Goal: Check status: Check status

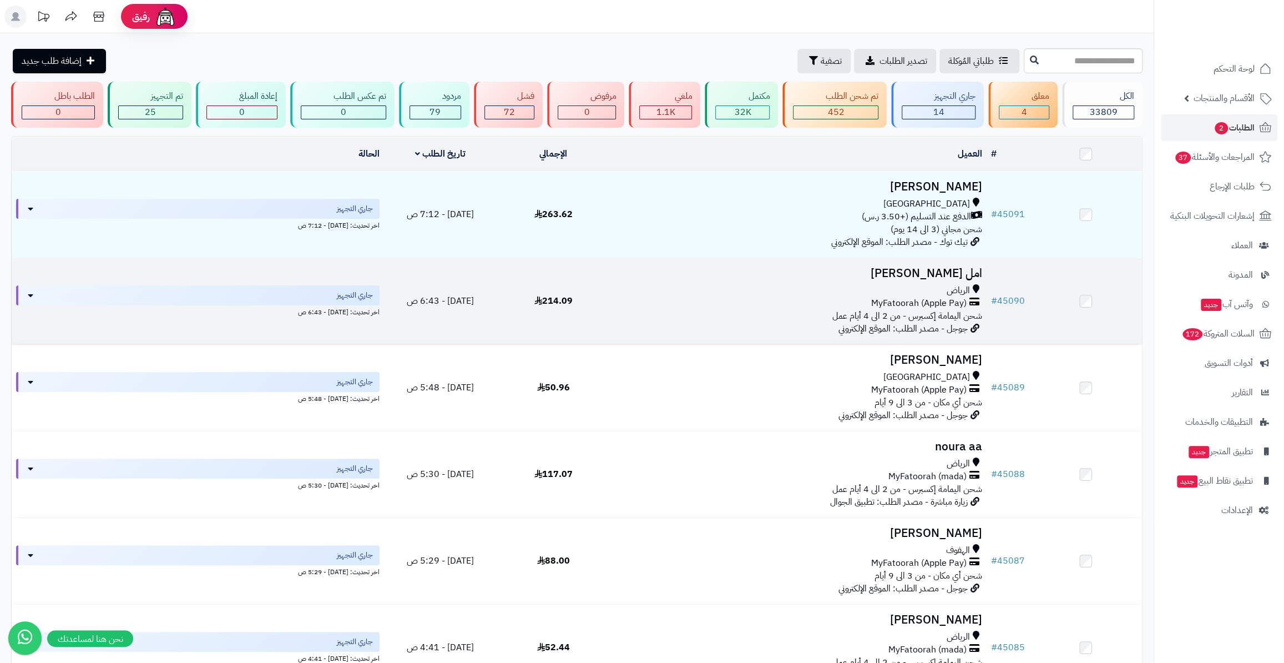
click at [991, 298] on td "# 45090" at bounding box center [1007, 301] width 43 height 86
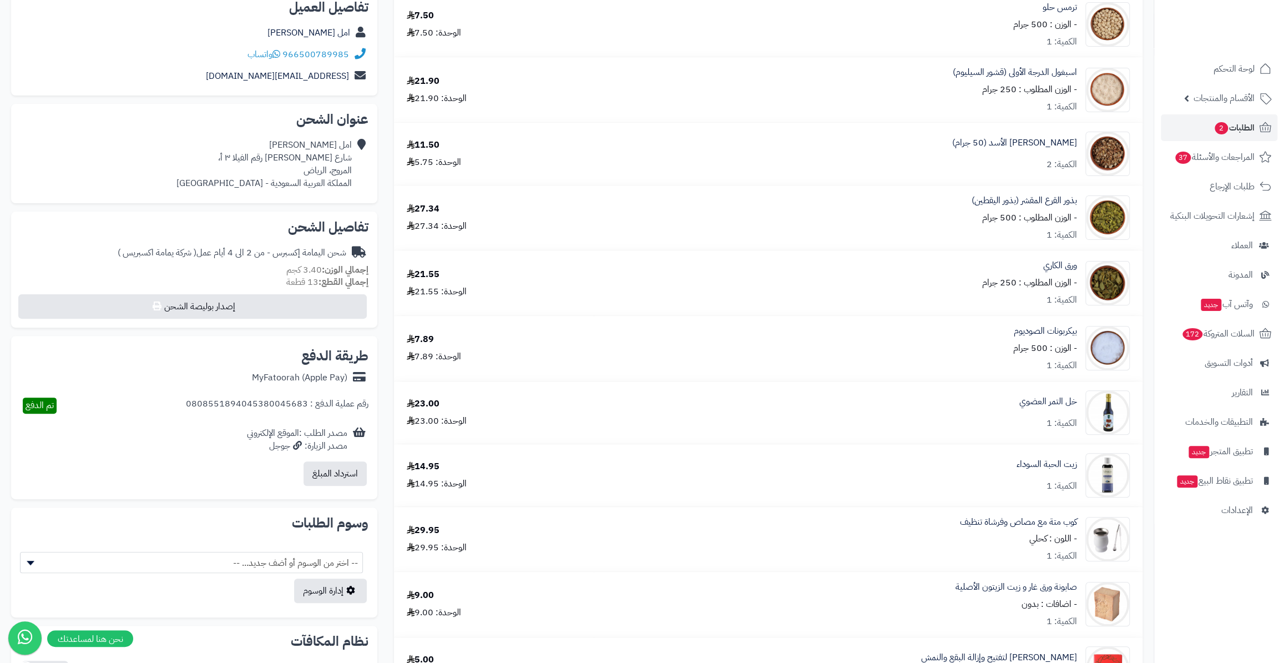
scroll to position [100, 0]
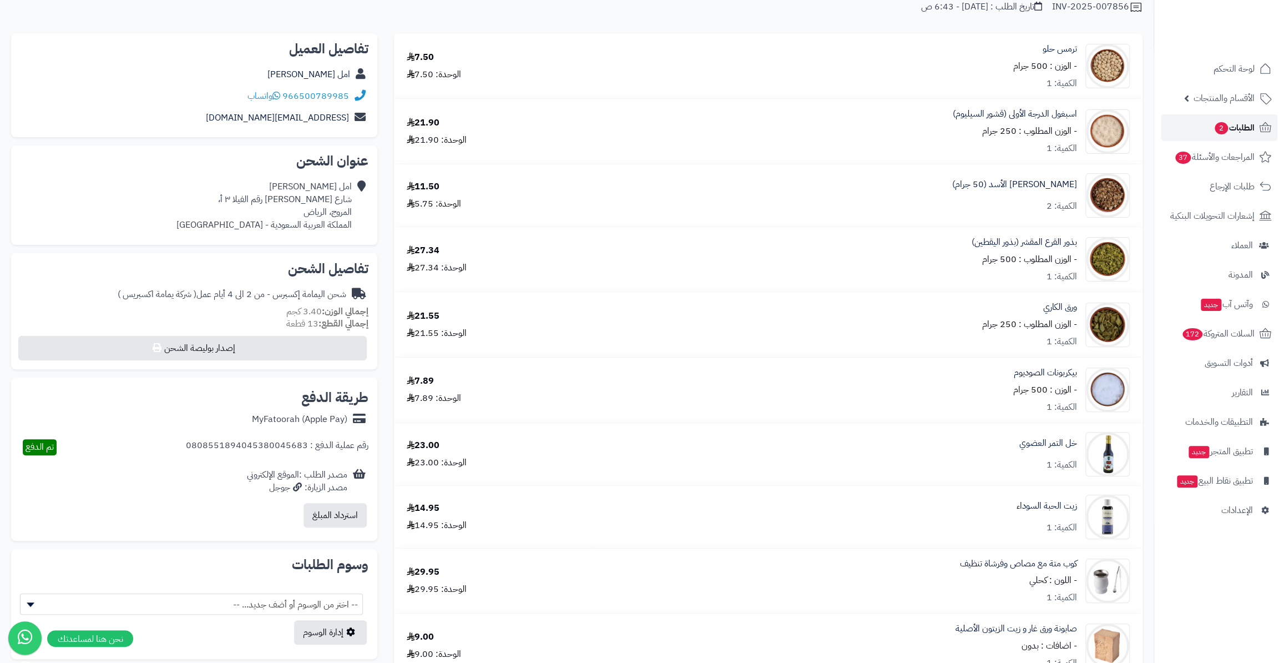
click at [1210, 127] on link "الطلبات 2" at bounding box center [1219, 127] width 117 height 27
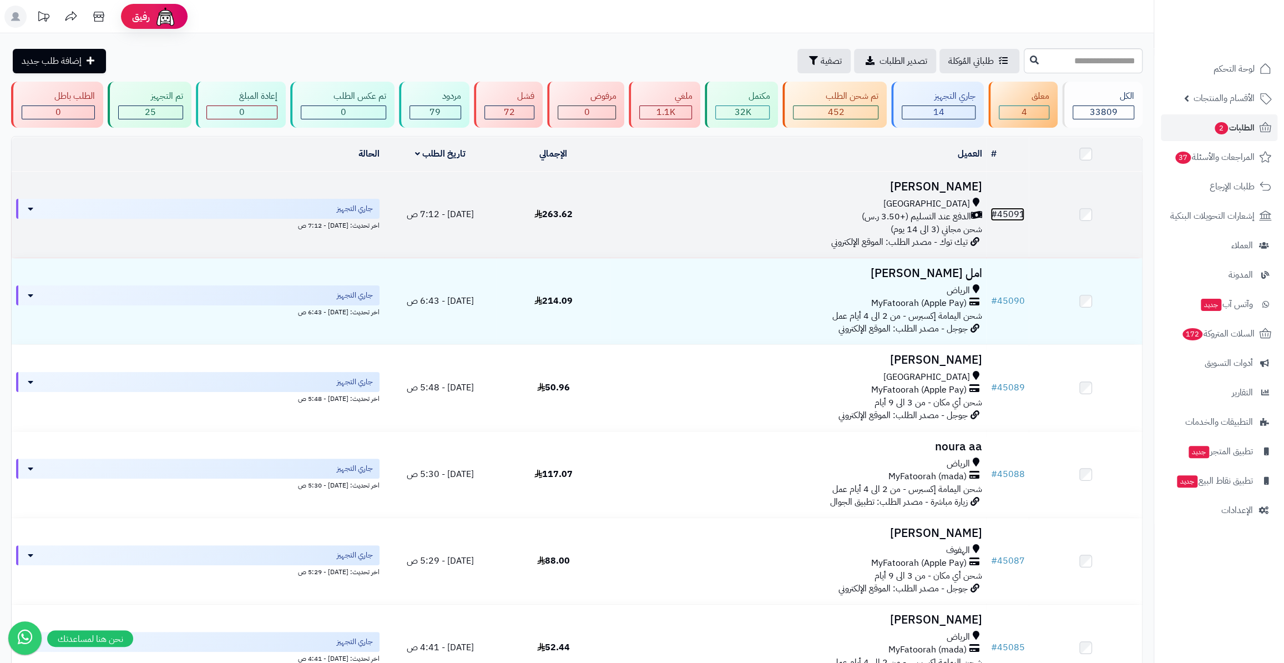
click at [998, 213] on link "# 45091" at bounding box center [1008, 214] width 34 height 13
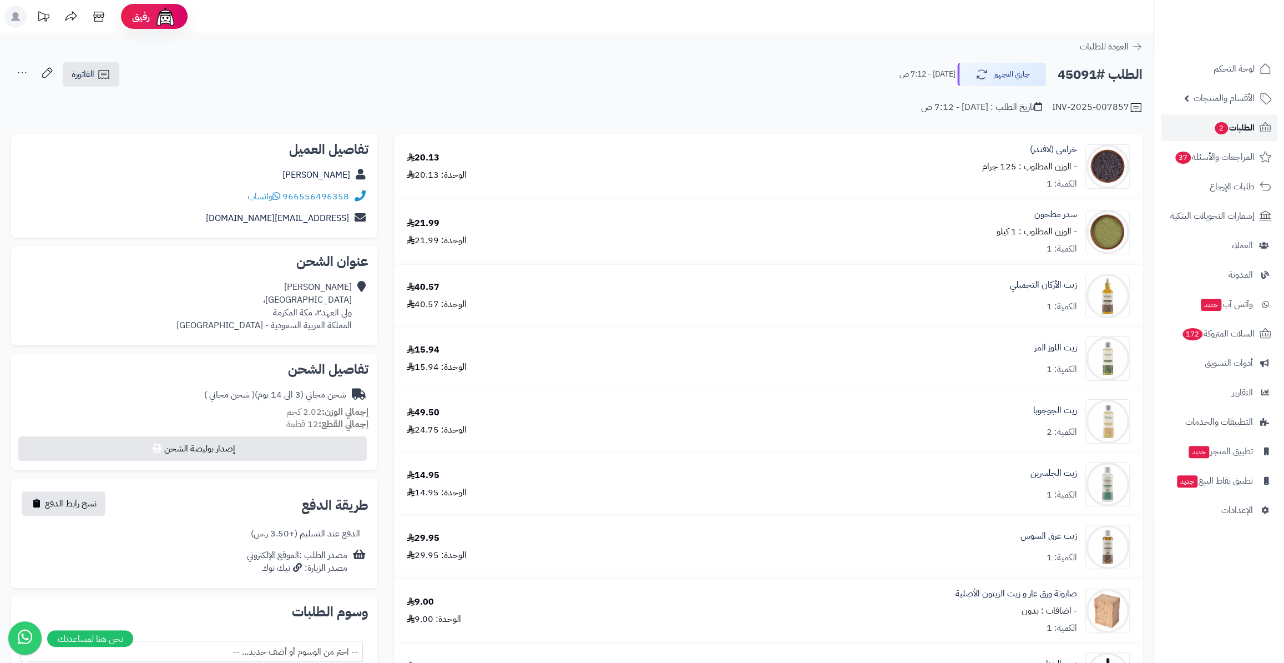
click at [1232, 122] on span "الطلبات 2" at bounding box center [1234, 128] width 41 height 16
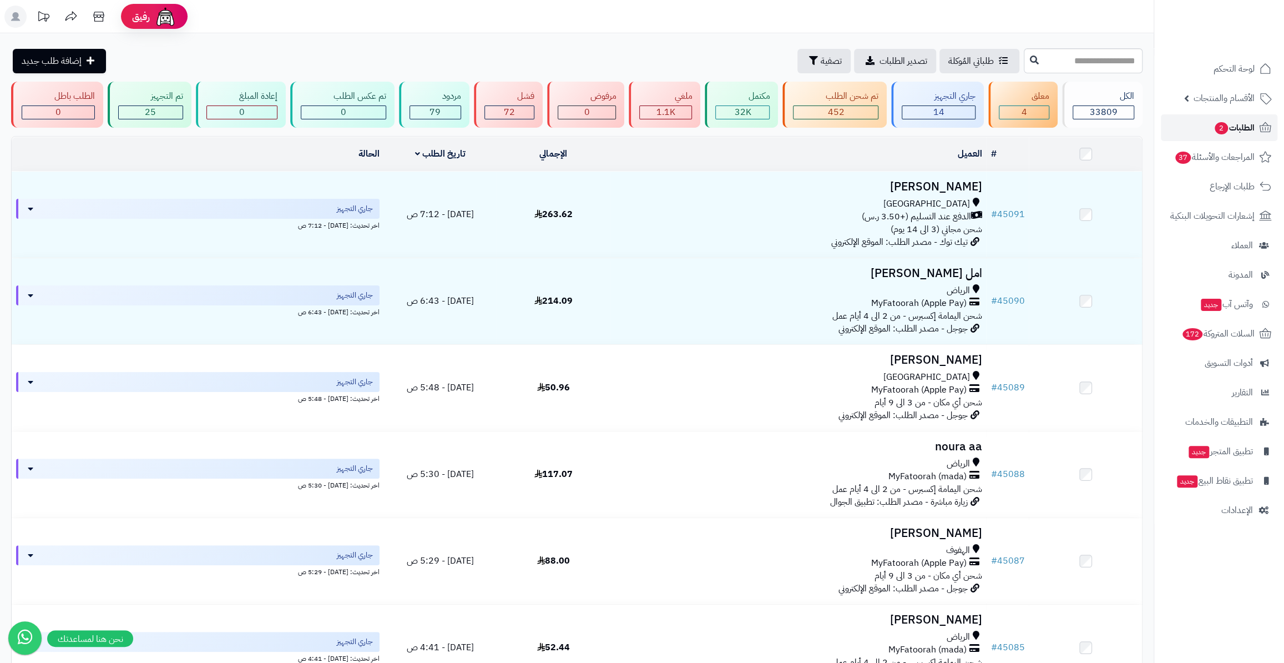
click at [1235, 123] on span "الطلبات 2" at bounding box center [1234, 128] width 41 height 16
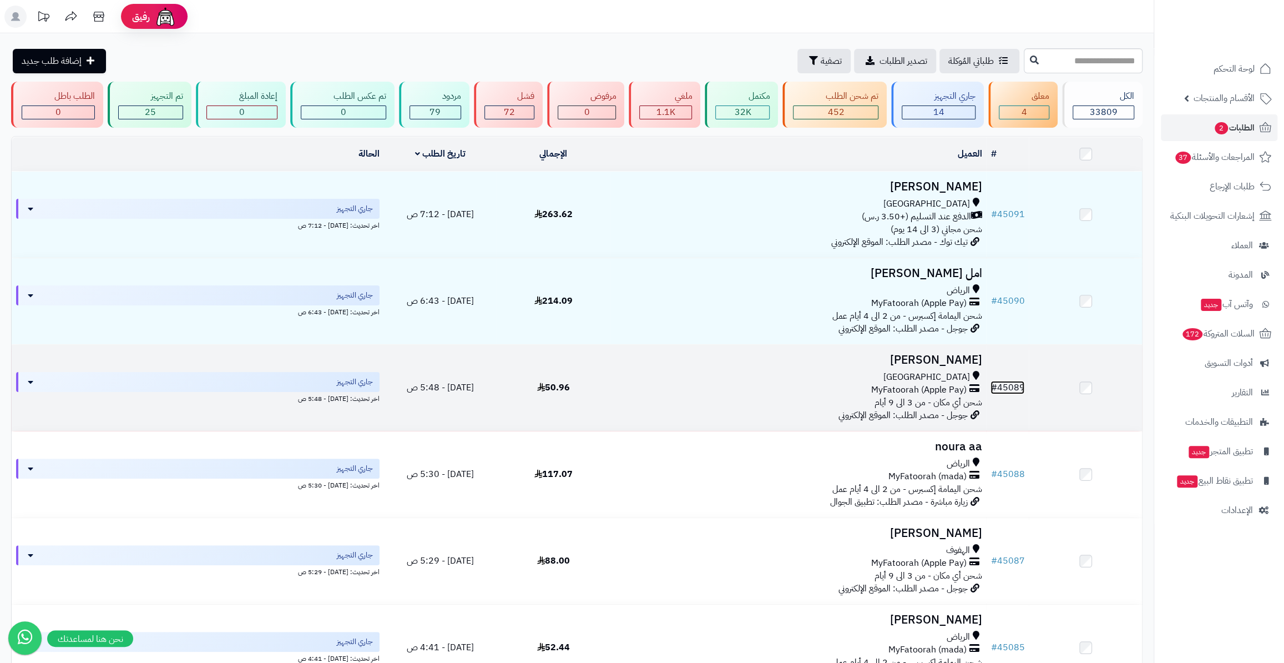
click at [998, 384] on link "# 45089" at bounding box center [1008, 387] width 34 height 13
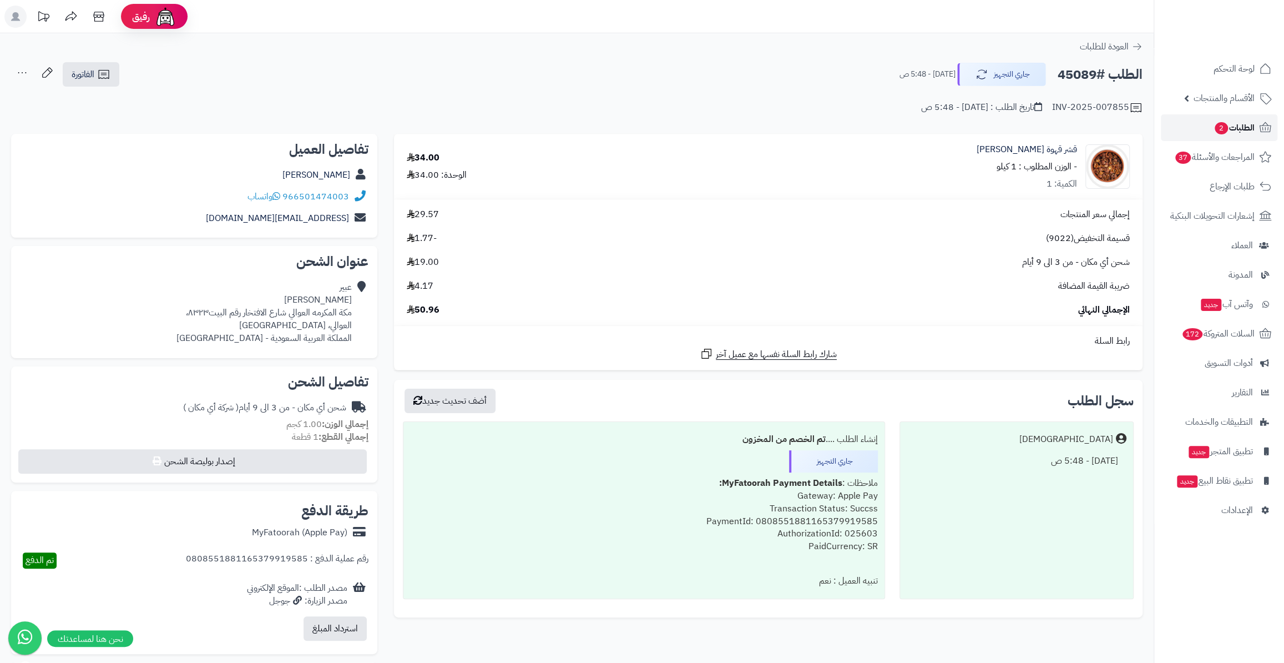
click at [1193, 129] on link "الطلبات 2" at bounding box center [1219, 127] width 117 height 27
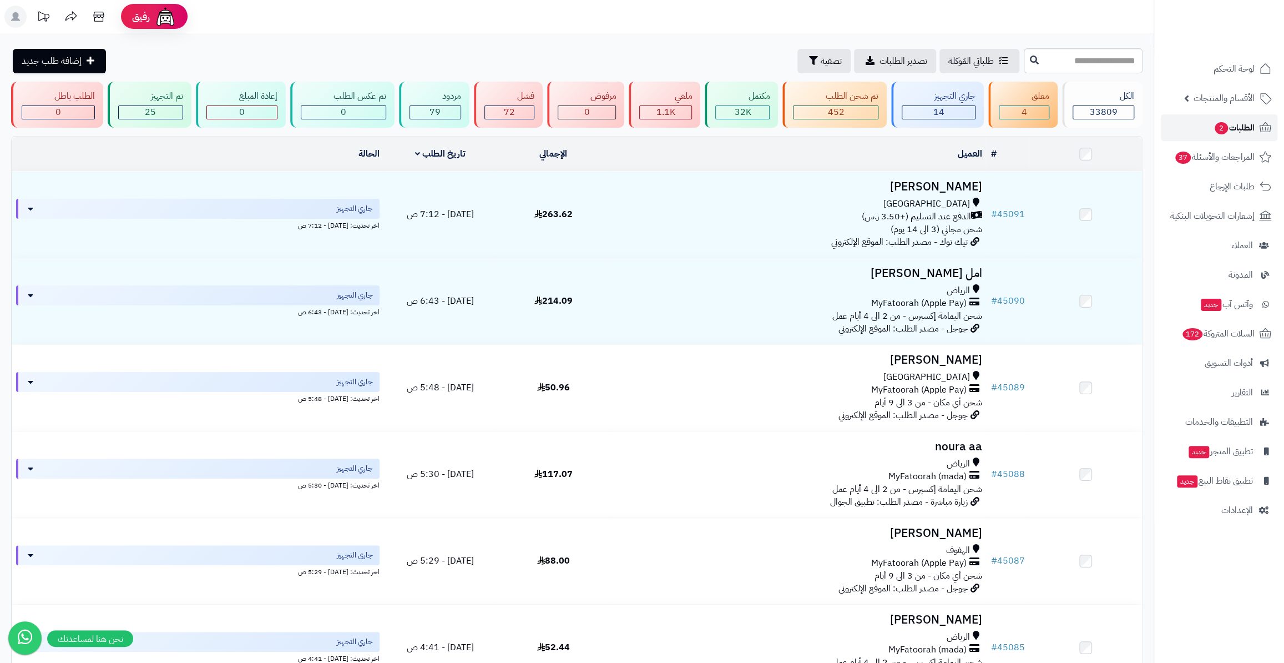
click at [1235, 125] on span "الطلبات 2" at bounding box center [1234, 128] width 41 height 16
click at [947, 185] on h3 "[PERSON_NAME]" at bounding box center [797, 186] width 367 height 13
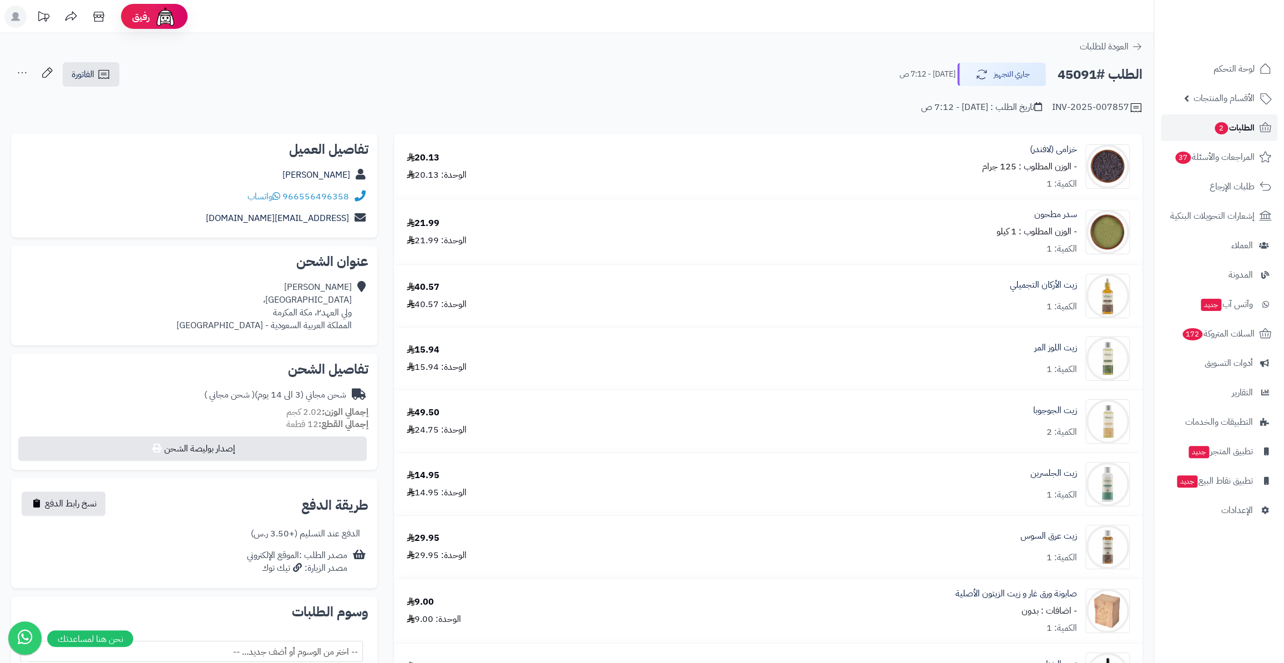
click at [1232, 125] on span "الطلبات 2" at bounding box center [1234, 128] width 41 height 16
